Goal: Contribute content: Add original content to the website for others to see

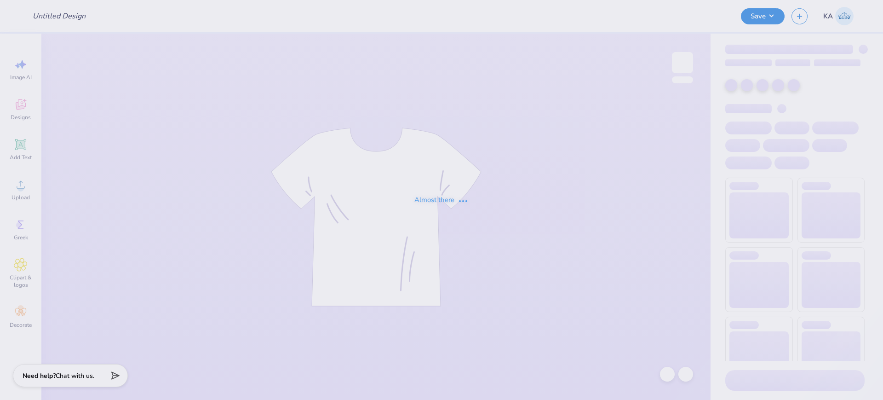
type input "Save second base"
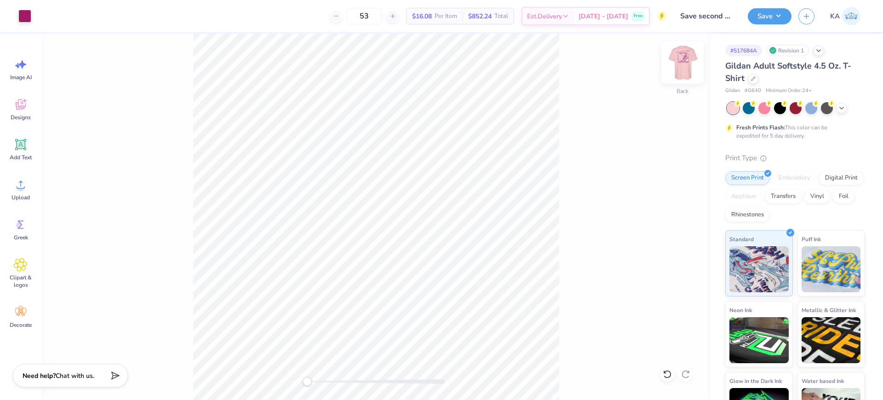
click at [672, 69] on img at bounding box center [682, 62] width 37 height 37
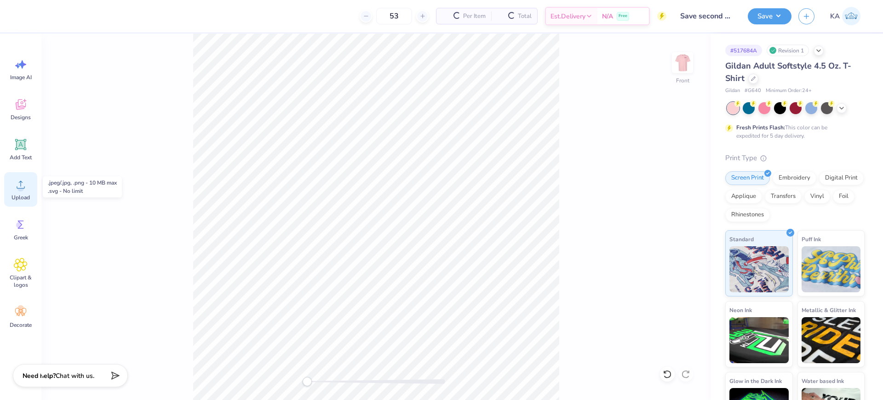
click at [25, 178] on icon at bounding box center [21, 185] width 14 height 14
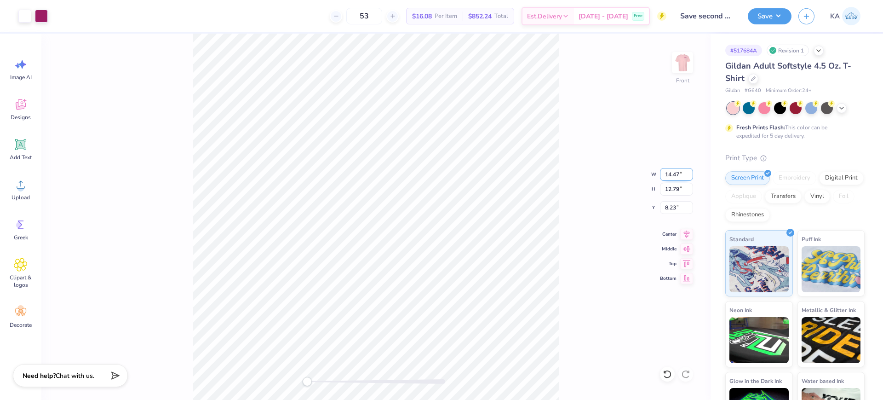
drag, startPoint x: 662, startPoint y: 173, endPoint x: 680, endPoint y: 173, distance: 18.4
click at [680, 173] on input "14.47" at bounding box center [676, 174] width 33 height 13
type input "12.50"
type input "11.05"
drag, startPoint x: 662, startPoint y: 207, endPoint x: 675, endPoint y: 207, distance: 12.9
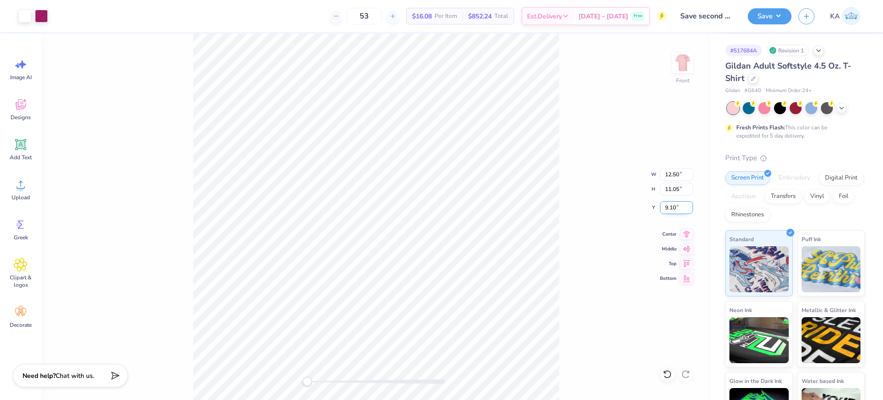
click at [675, 207] on input "9.10" at bounding box center [676, 207] width 33 height 13
type input "3"
click at [563, 292] on div "Front" at bounding box center [375, 217] width 669 height 366
click at [685, 59] on img at bounding box center [682, 62] width 37 height 37
type input "12.31"
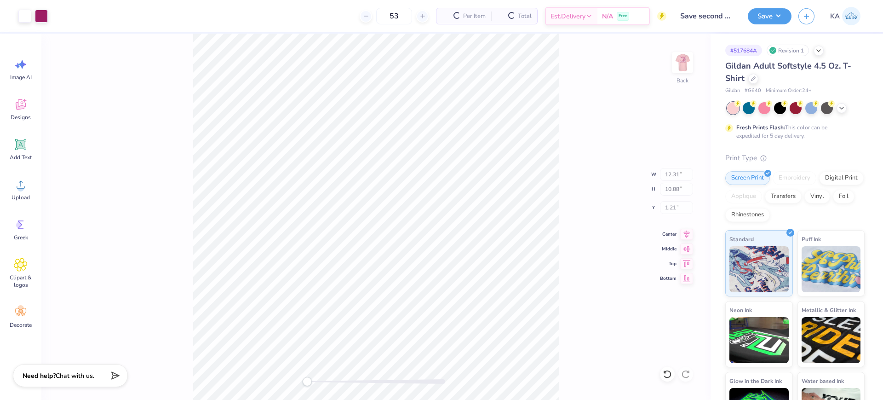
type input "10.88"
type input "1.21"
click at [781, 12] on button "Save" at bounding box center [770, 15] width 44 height 16
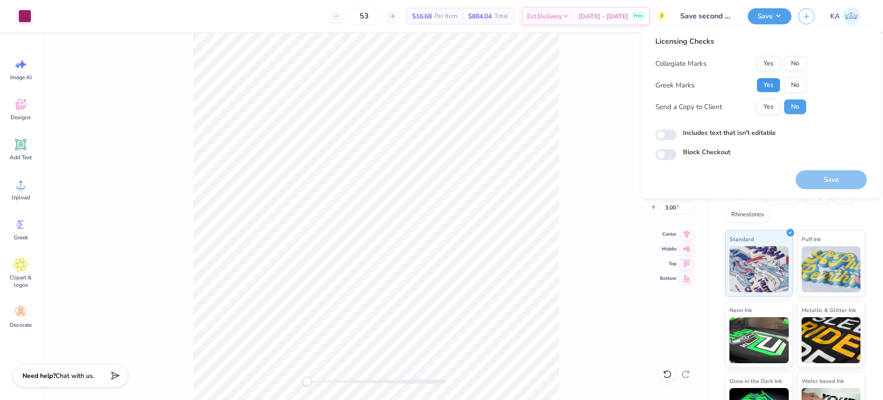
click at [776, 88] on button "Yes" at bounding box center [769, 85] width 24 height 15
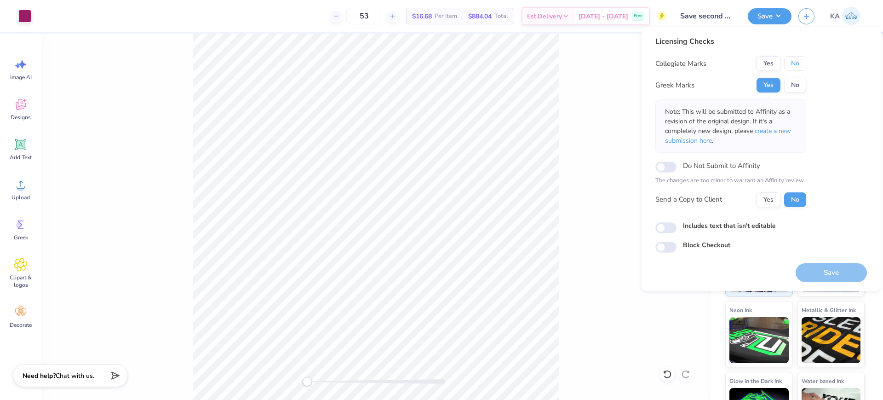
click at [794, 67] on button "No" at bounding box center [796, 63] width 22 height 15
click at [665, 231] on input "Includes text that isn't editable" at bounding box center [666, 227] width 21 height 11
checkbox input "true"
click at [851, 270] on button "Save" at bounding box center [831, 272] width 71 height 19
